Goal: Navigation & Orientation: Find specific page/section

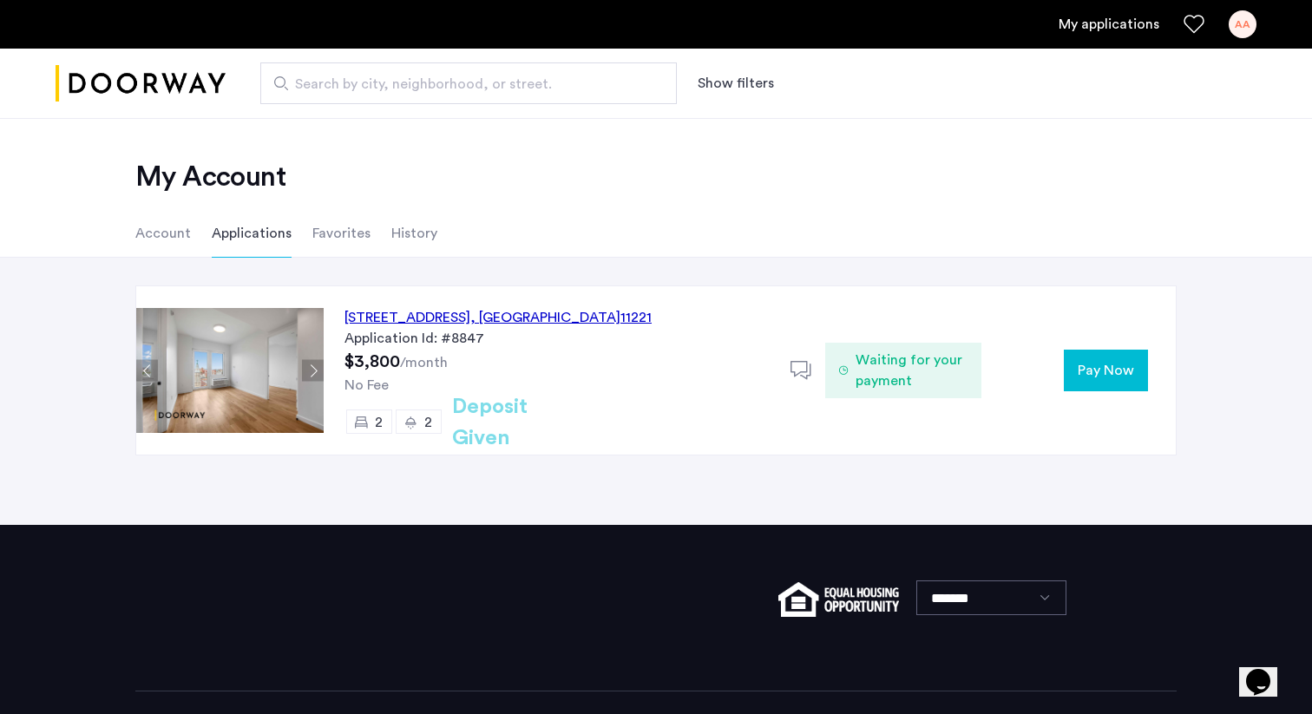
click at [794, 372] on use at bounding box center [801, 370] width 21 height 18
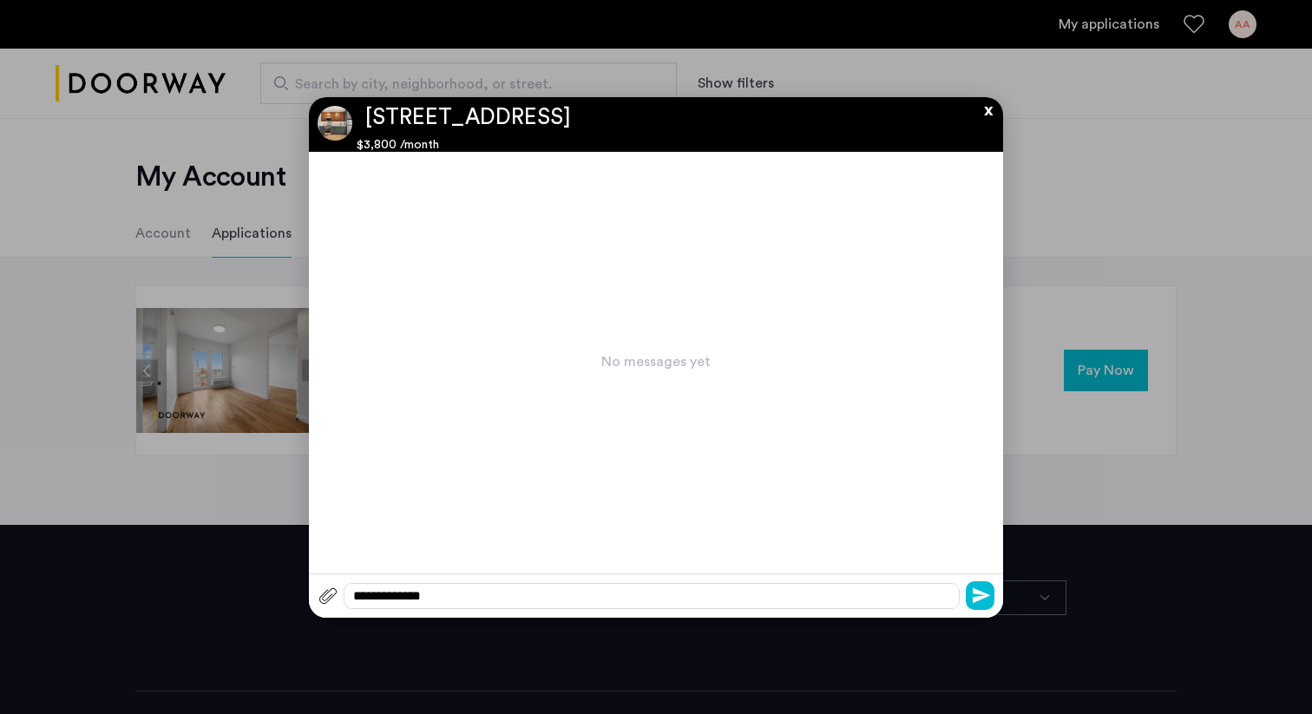
click at [992, 110] on button "x" at bounding box center [984, 106] width 26 height 19
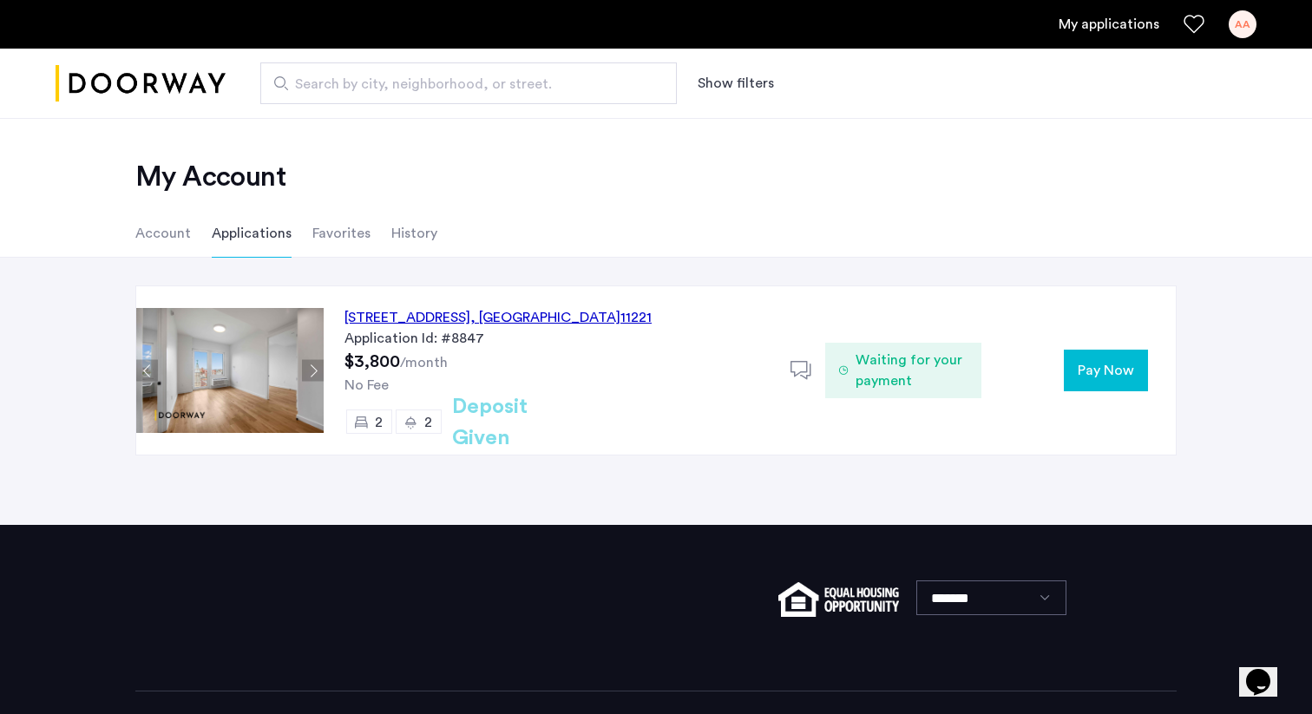
click at [894, 362] on span "Waiting for your payment" at bounding box center [912, 371] width 112 height 42
click at [808, 372] on icon at bounding box center [802, 371] width 22 height 22
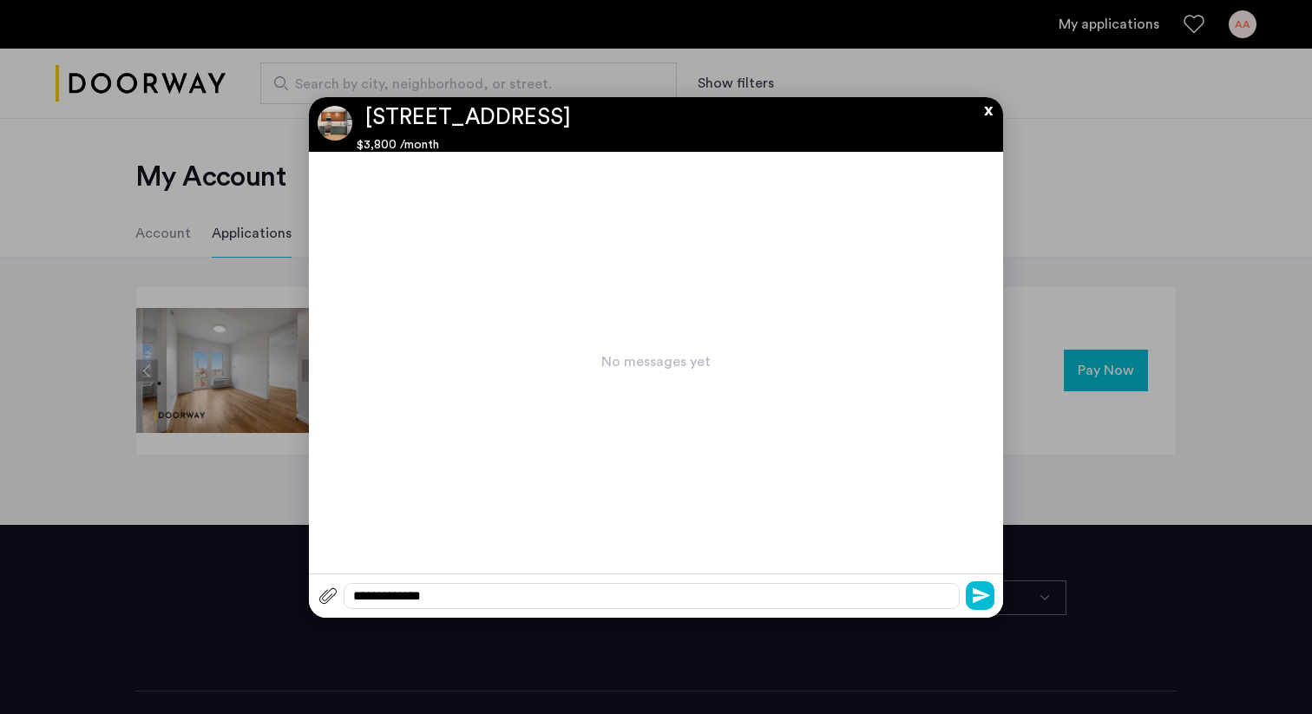
click at [991, 112] on button "x" at bounding box center [984, 106] width 26 height 19
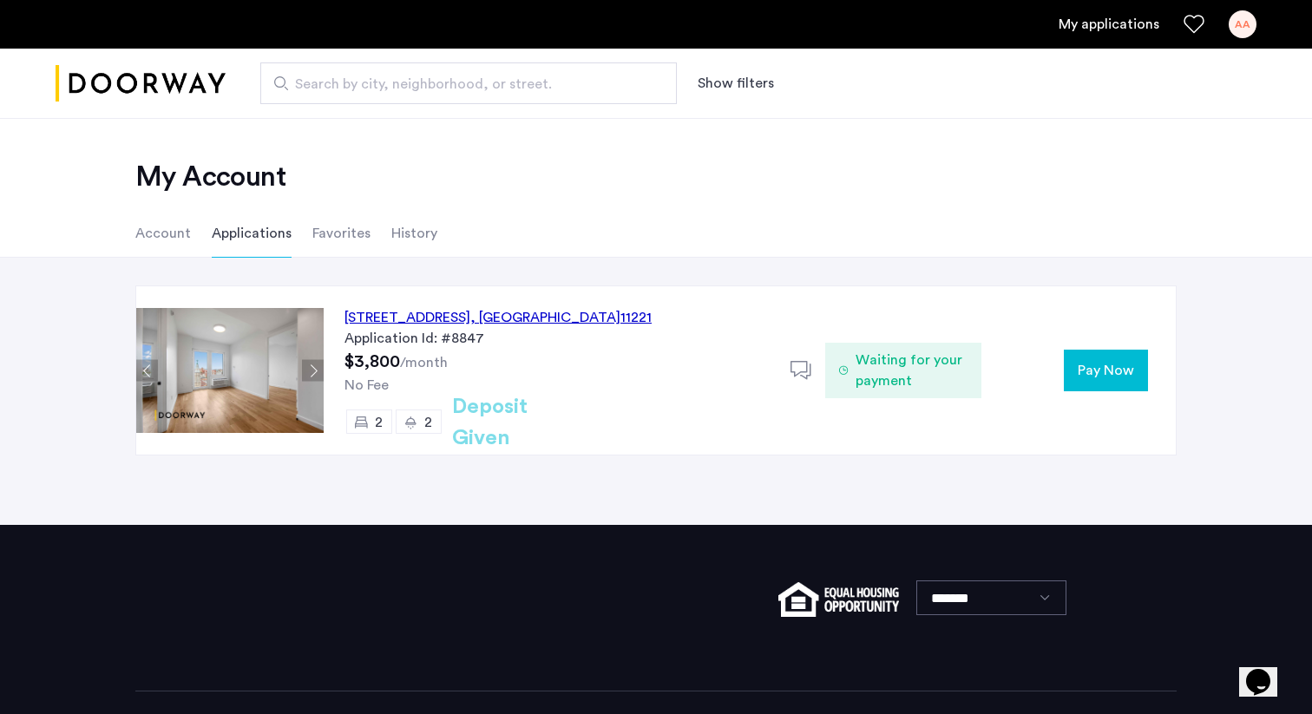
click at [338, 244] on li "Favorites" at bounding box center [341, 233] width 58 height 49
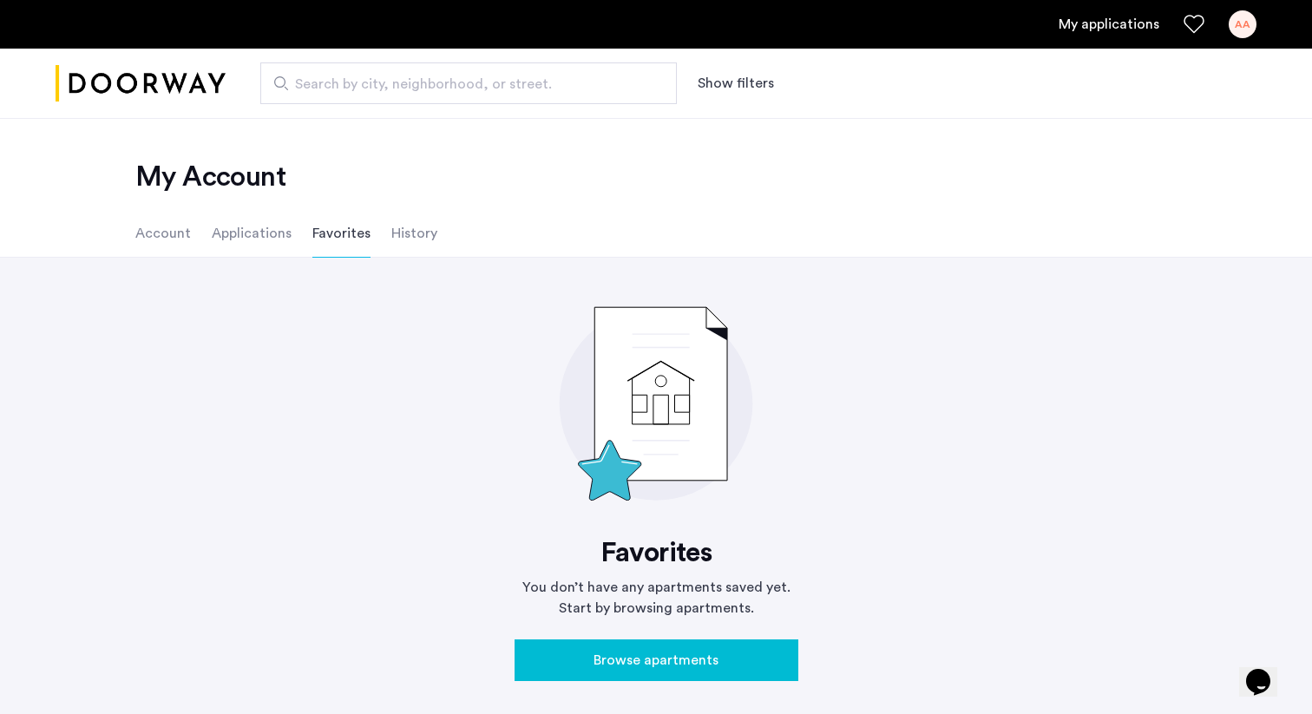
click at [403, 241] on li "History" at bounding box center [414, 233] width 46 height 49
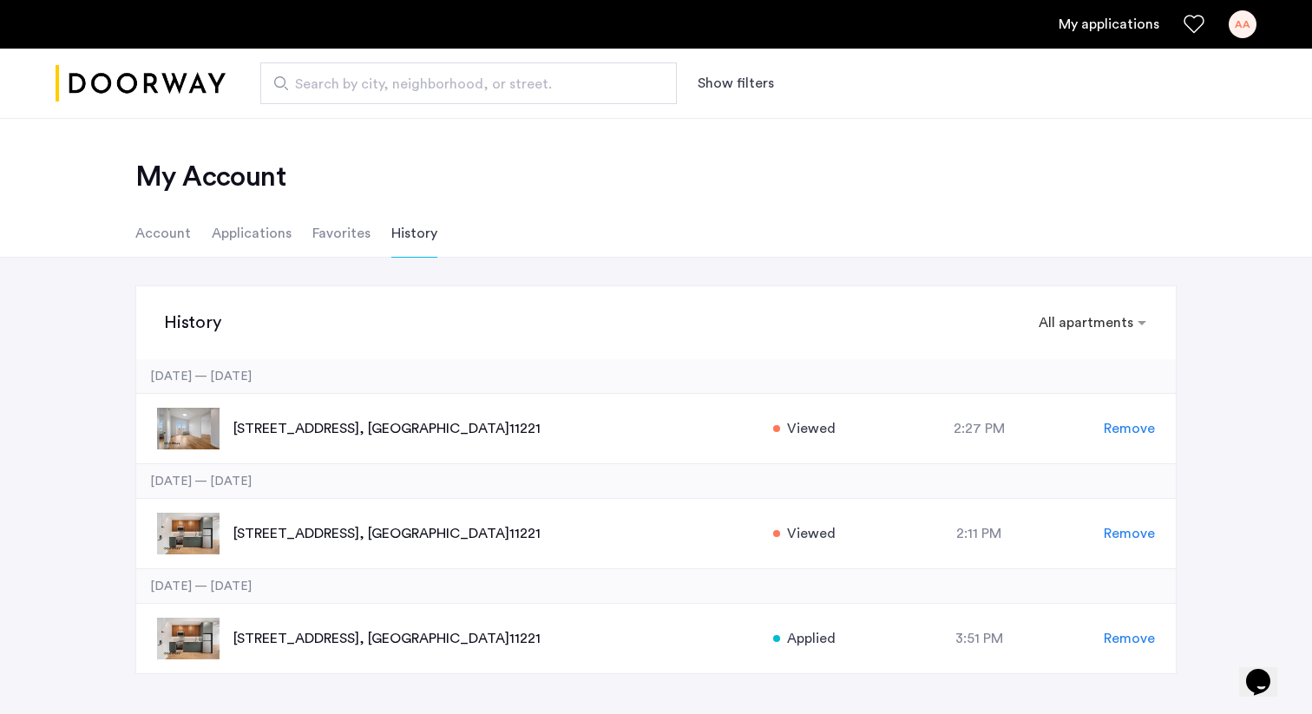
click at [160, 233] on li "Account" at bounding box center [163, 233] width 56 height 49
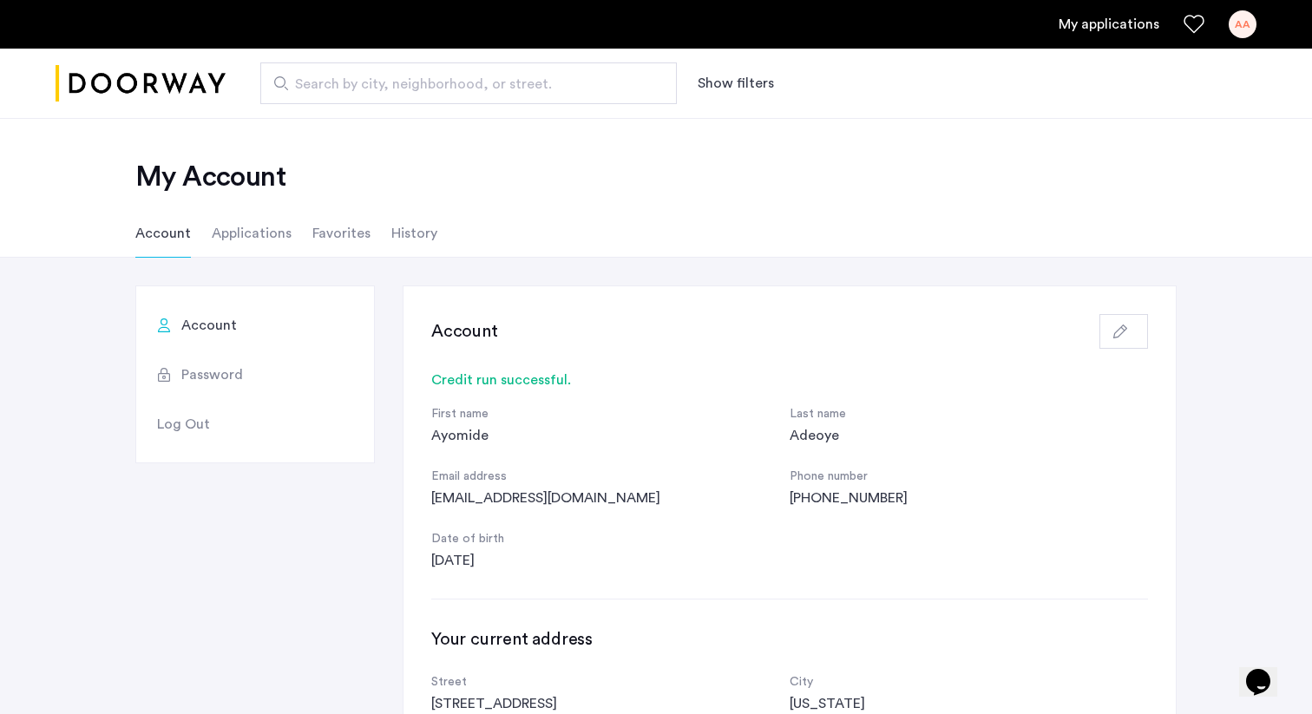
click at [398, 227] on li "History" at bounding box center [414, 233] width 46 height 49
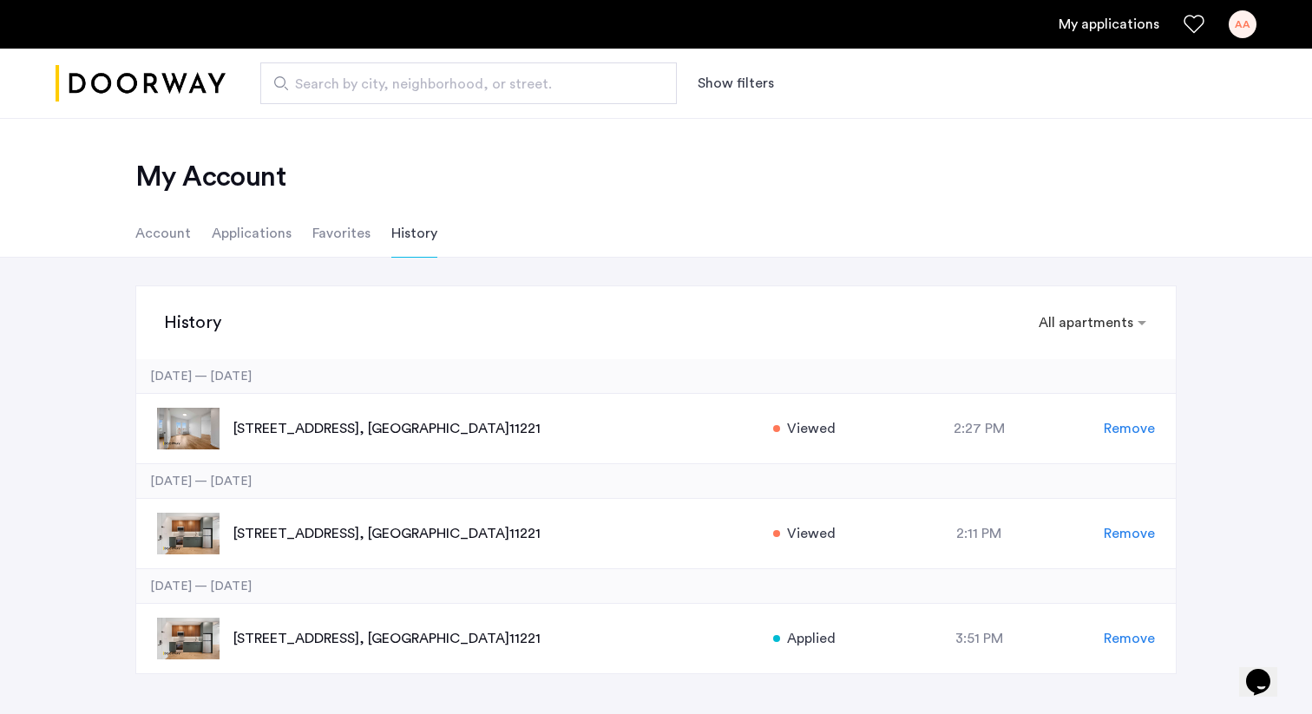
click at [184, 221] on li "Account" at bounding box center [163, 233] width 56 height 49
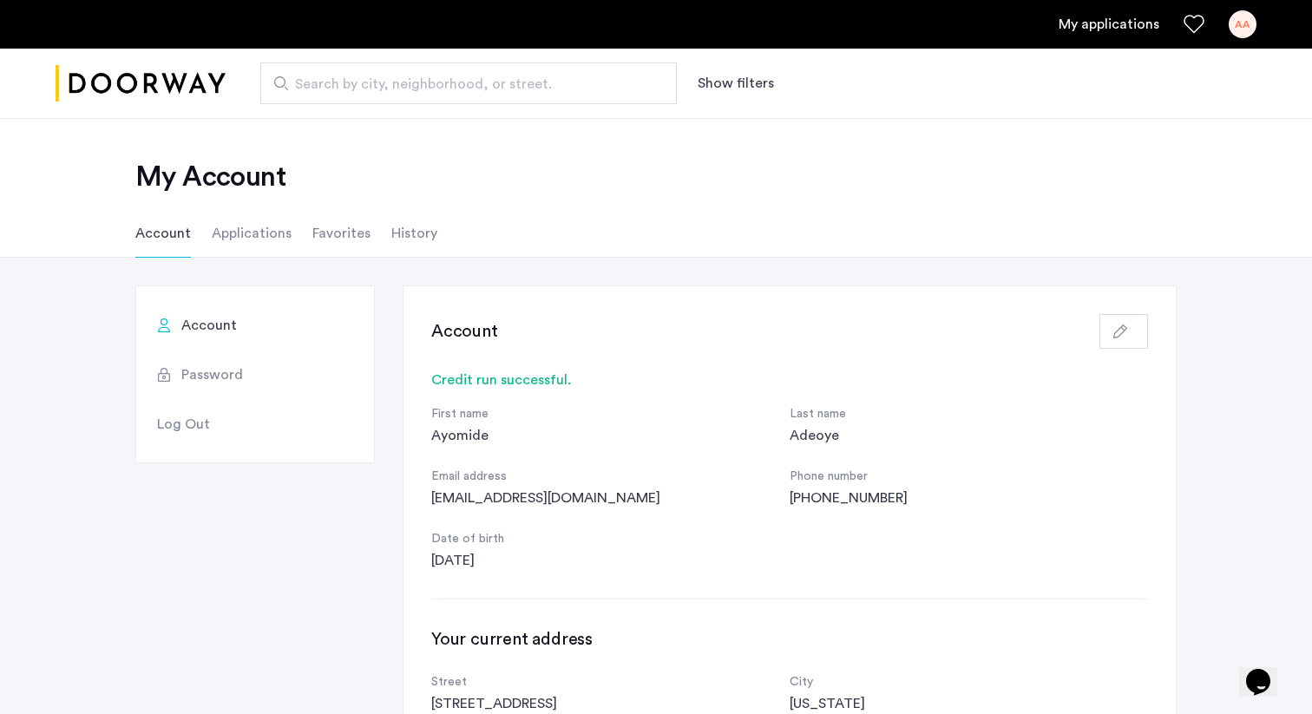
click at [248, 237] on li "Applications" at bounding box center [252, 233] width 80 height 49
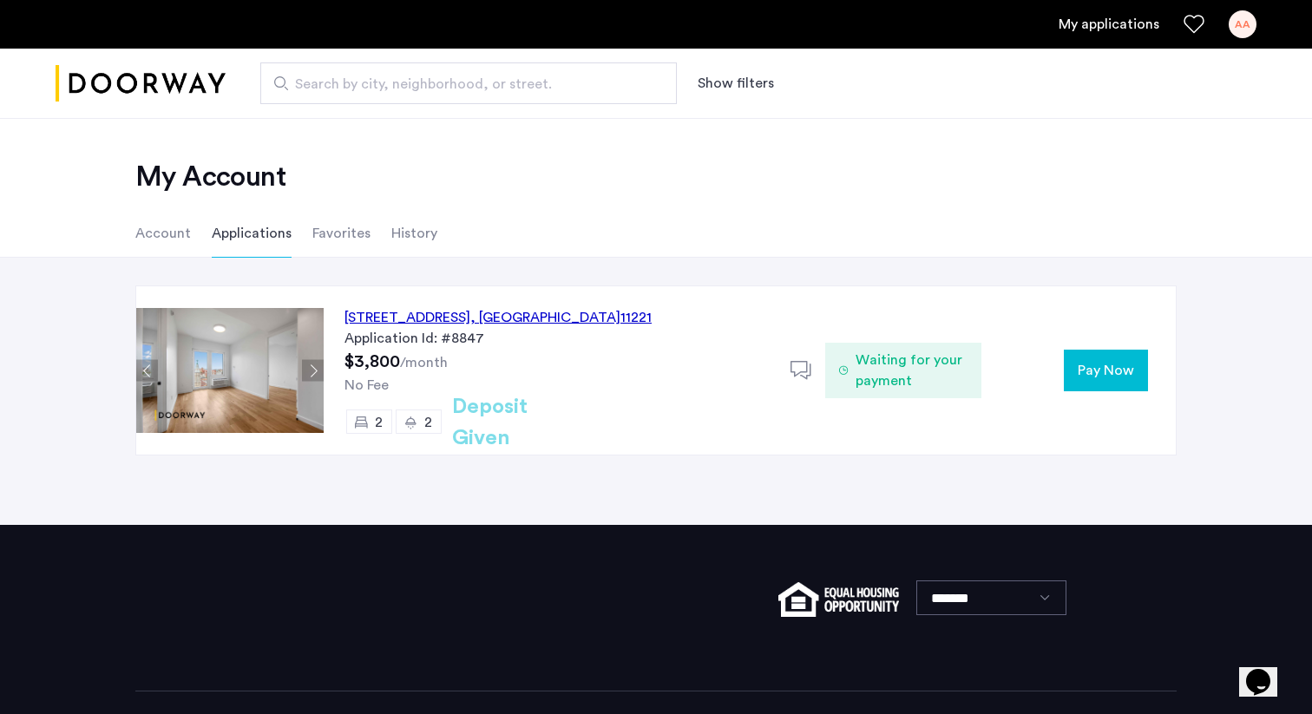
click at [316, 239] on li "Favorites" at bounding box center [341, 233] width 58 height 49
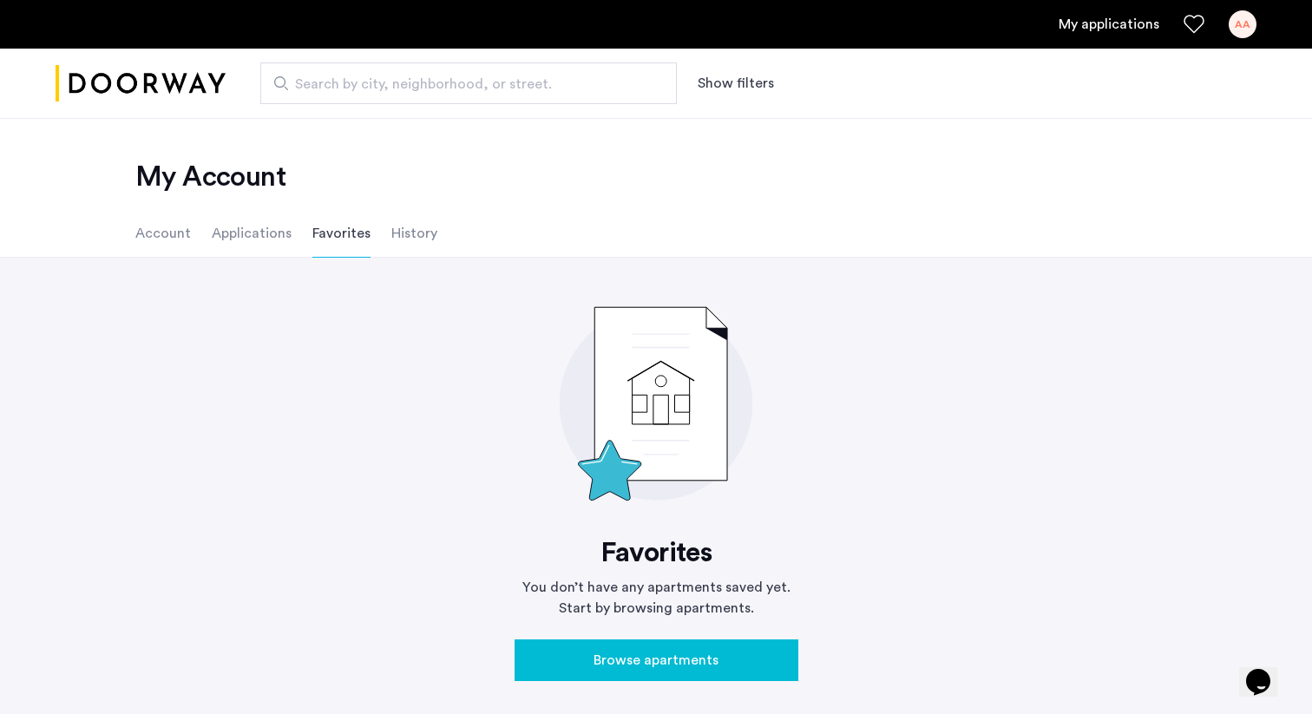
click at [253, 239] on li "Applications" at bounding box center [252, 233] width 80 height 49
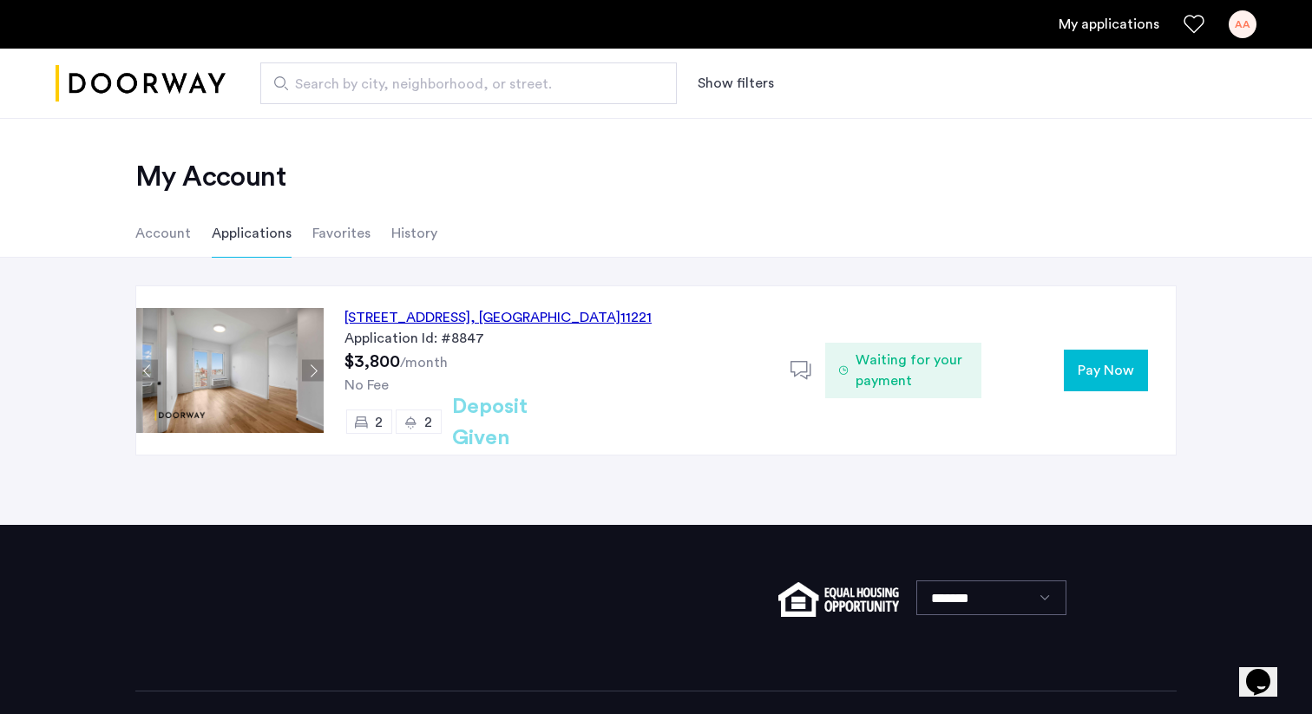
click at [351, 243] on li "Favorites" at bounding box center [341, 233] width 58 height 49
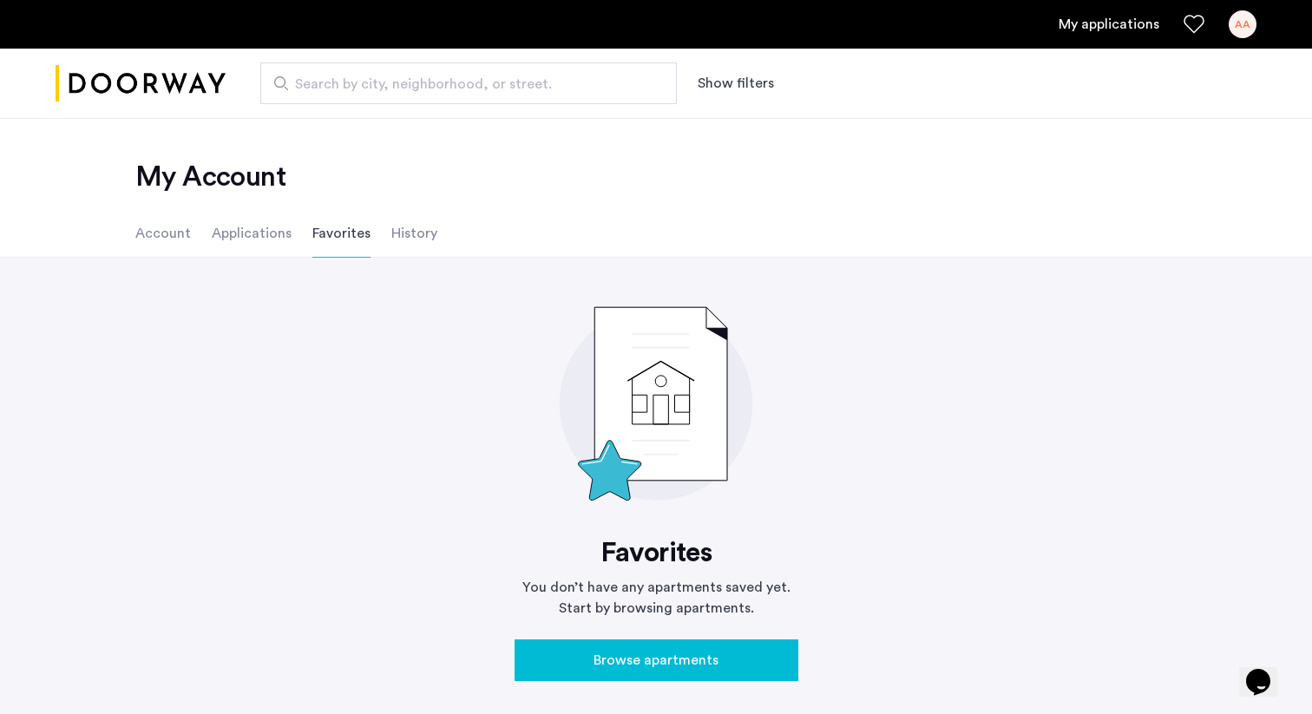
click at [264, 227] on li "Applications" at bounding box center [252, 233] width 80 height 49
